Goal: Task Accomplishment & Management: Manage account settings

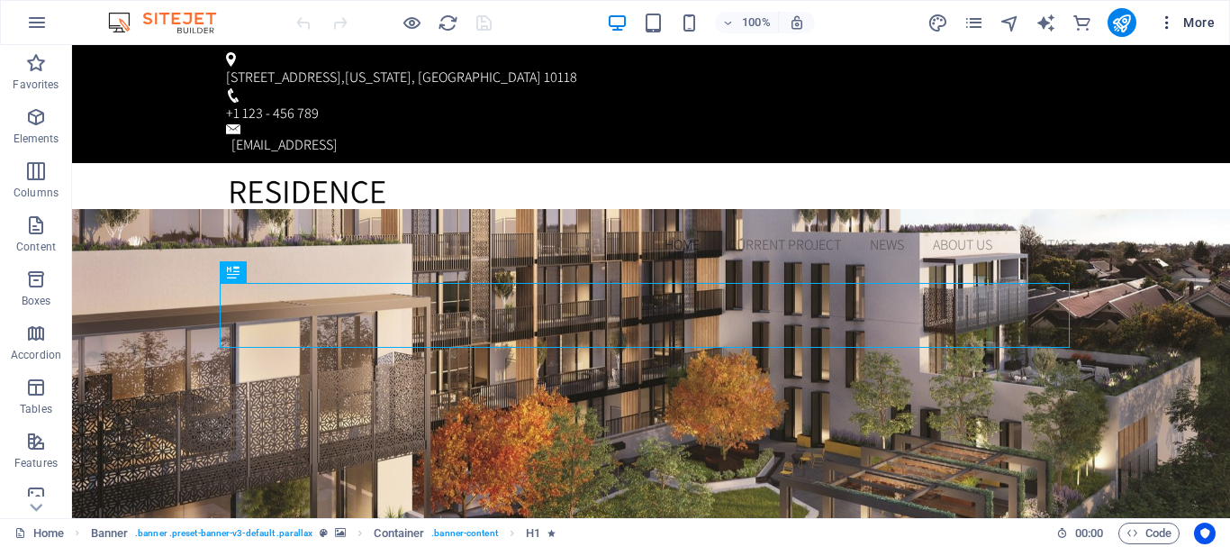
click at [1163, 19] on icon "button" at bounding box center [1167, 23] width 18 height 18
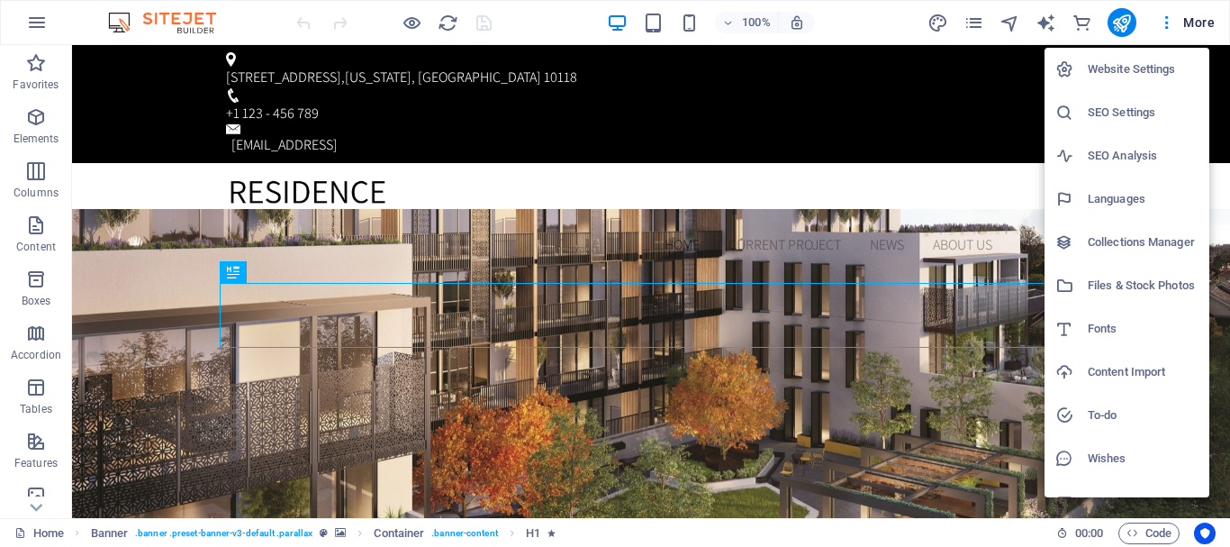
click at [1114, 198] on h6 "Languages" at bounding box center [1143, 199] width 111 height 22
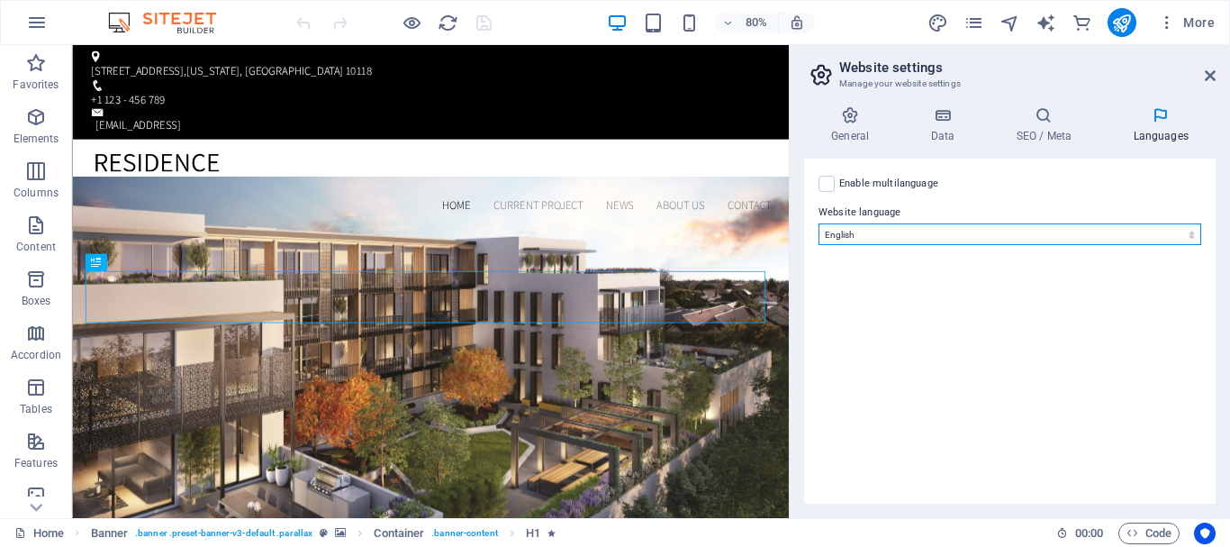
click at [846, 237] on select "Abkhazian Afar Afrikaans Akan Albanian Amharic Arabic Aragonese Armenian Assame…" at bounding box center [1009, 234] width 383 height 22
select select "148"
click at [818, 223] on select "Abkhazian Afar Afrikaans Akan Albanian Amharic Arabic Aragonese Armenian Assame…" at bounding box center [1009, 234] width 383 height 22
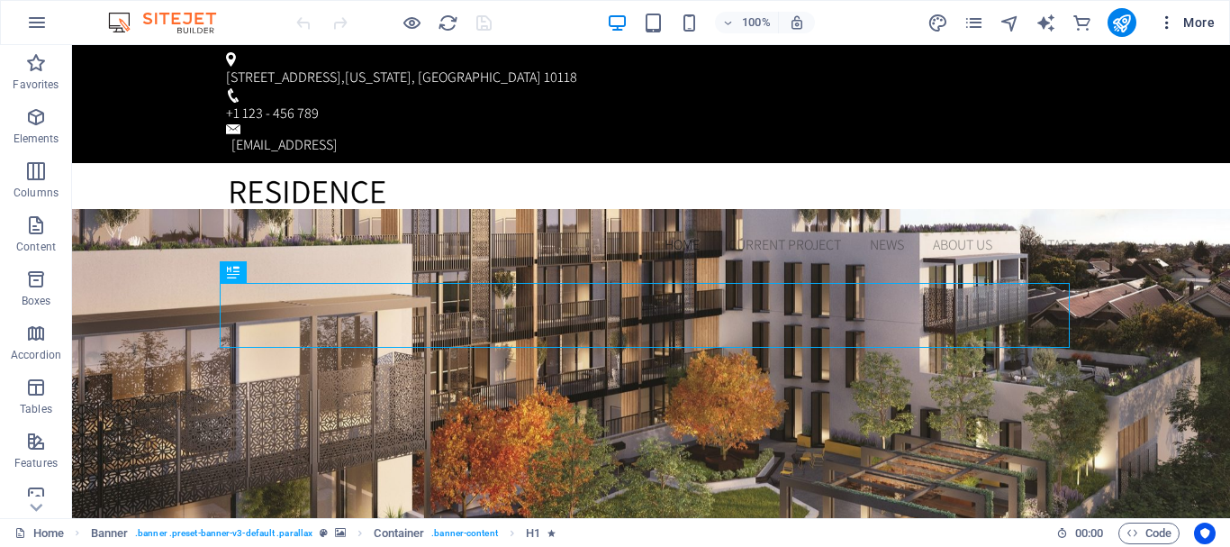
click at [1164, 23] on icon "button" at bounding box center [1167, 23] width 18 height 18
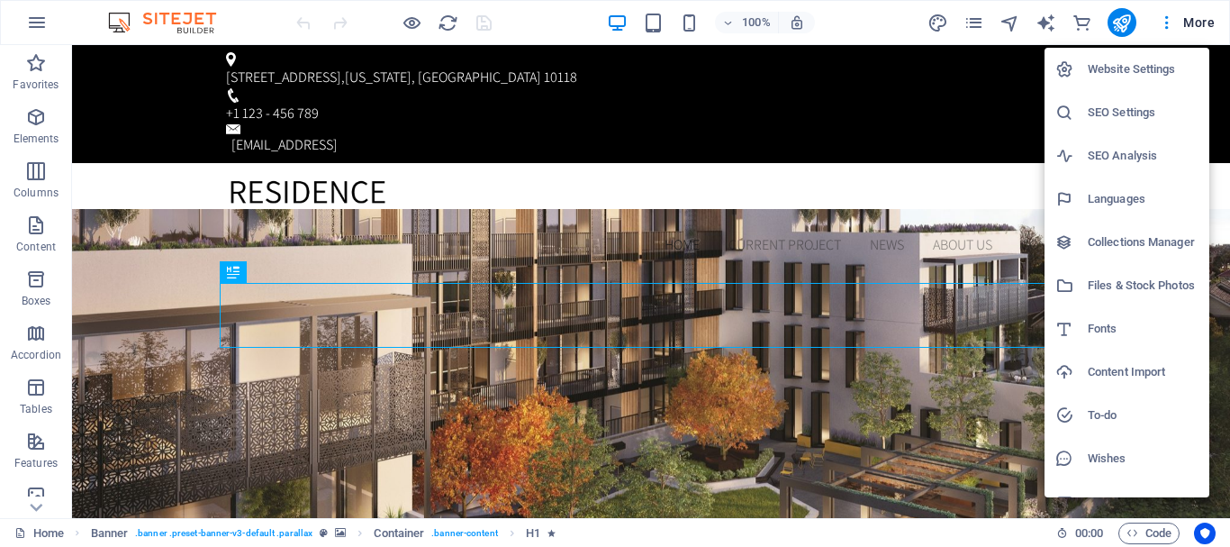
click at [1132, 197] on h6 "Languages" at bounding box center [1143, 199] width 111 height 22
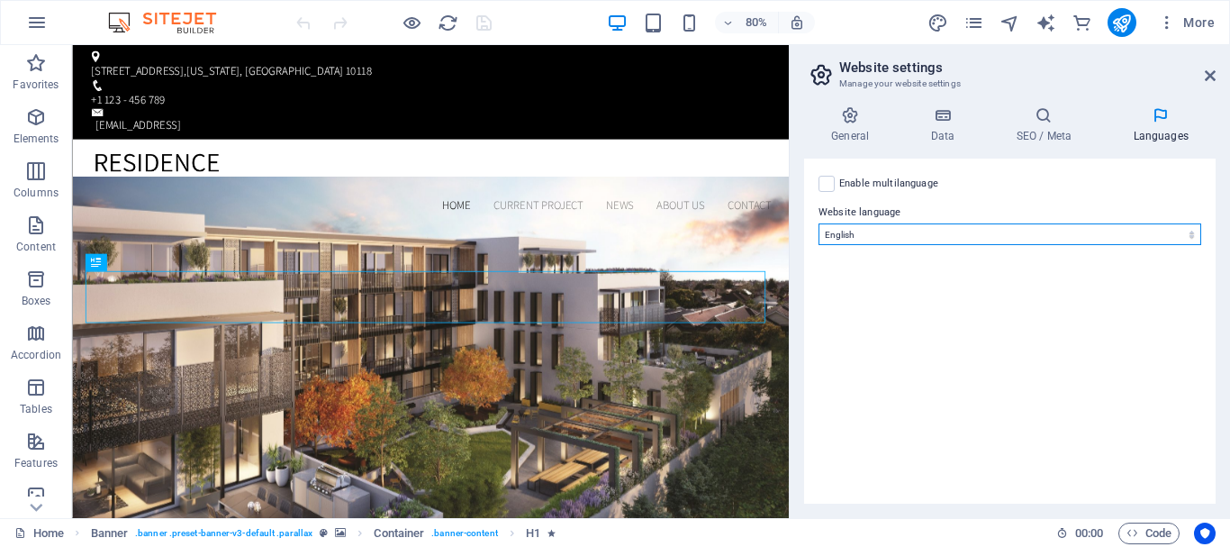
click at [909, 233] on select "Abkhazian Afar Afrikaans Akan Albanian Amharic Arabic Aragonese Armenian Assame…" at bounding box center [1009, 234] width 383 height 22
select select "148"
click at [818, 223] on select "Abkhazian Afar Afrikaans Akan Albanian Amharic Arabic Aragonese Armenian Assame…" at bounding box center [1009, 234] width 383 height 22
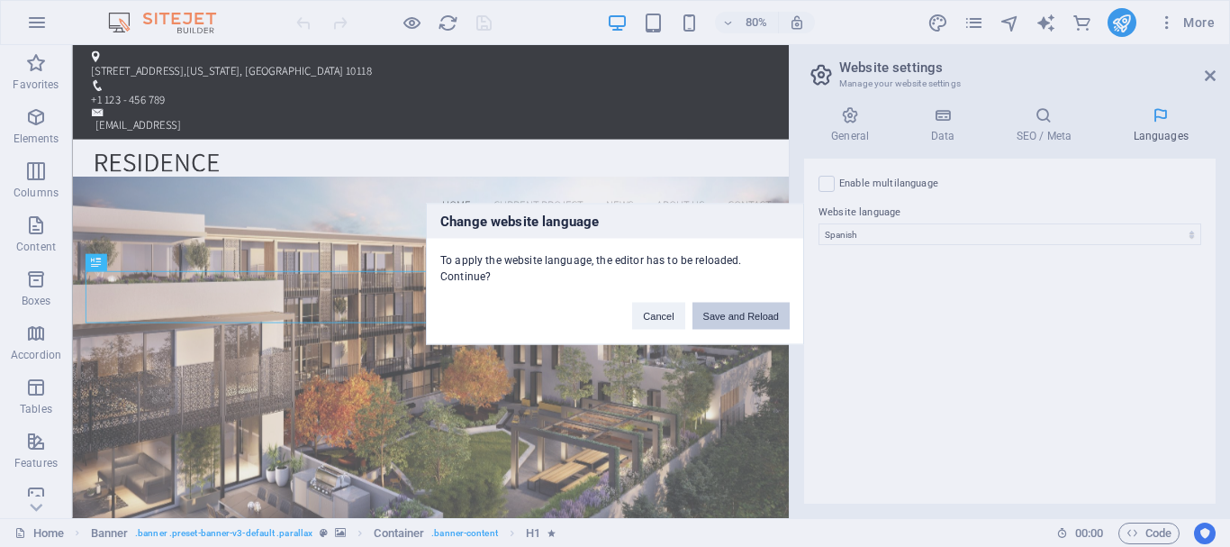
drag, startPoint x: 671, startPoint y: 268, endPoint x: 743, endPoint y: 313, distance: 84.9
click at [743, 313] on button "Save and Reload" at bounding box center [740, 315] width 97 height 27
checkbox input "false"
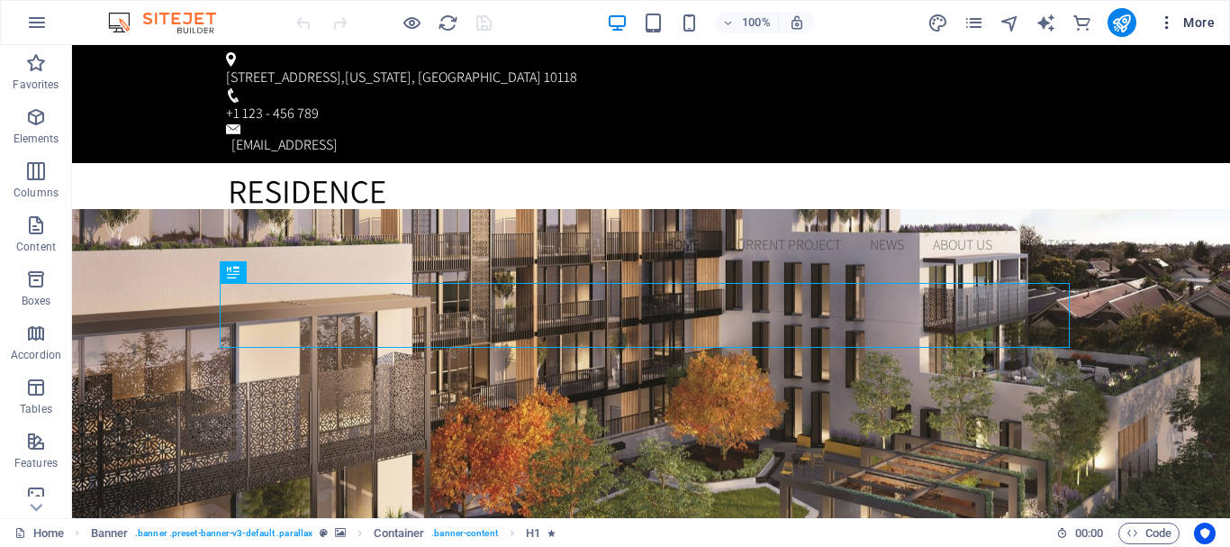
click at [1163, 19] on icon "button" at bounding box center [1167, 23] width 18 height 18
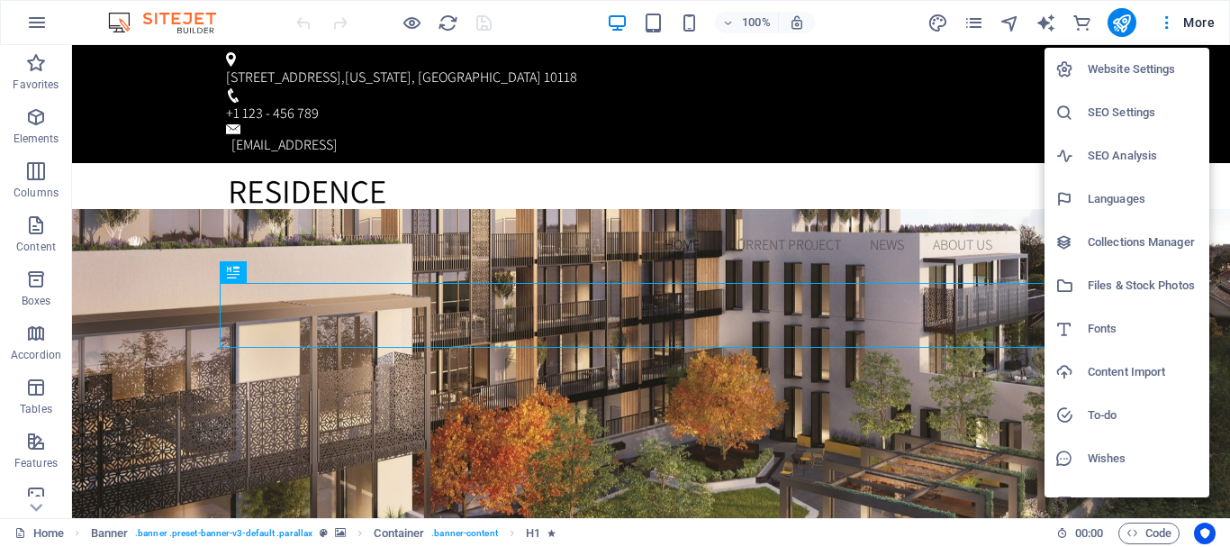
click at [1123, 200] on h6 "Languages" at bounding box center [1143, 199] width 111 height 22
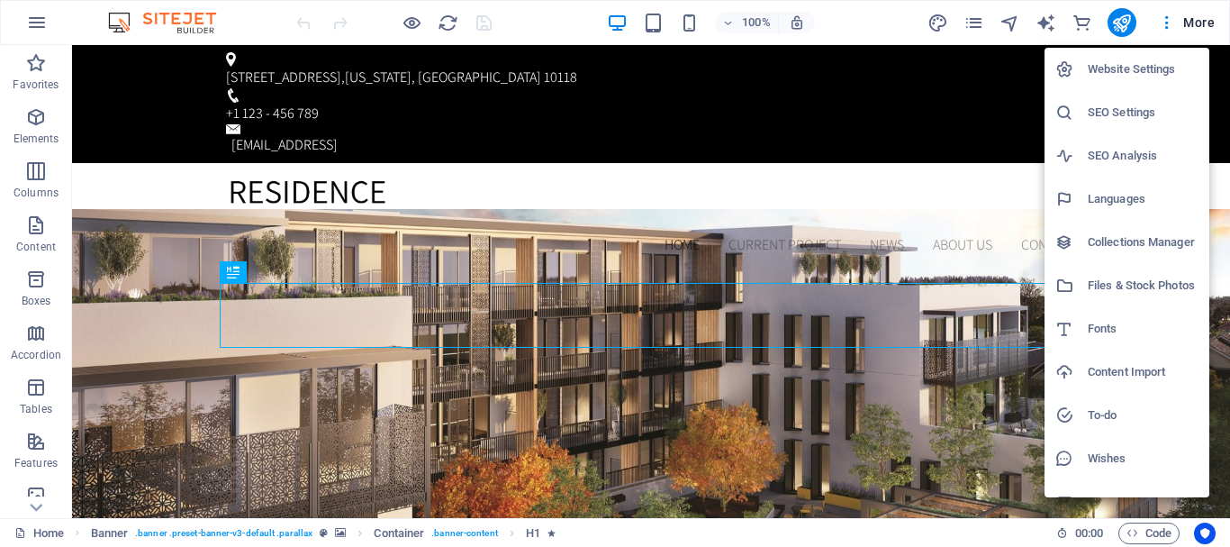
select select "148"
